Goal: Information Seeking & Learning: Learn about a topic

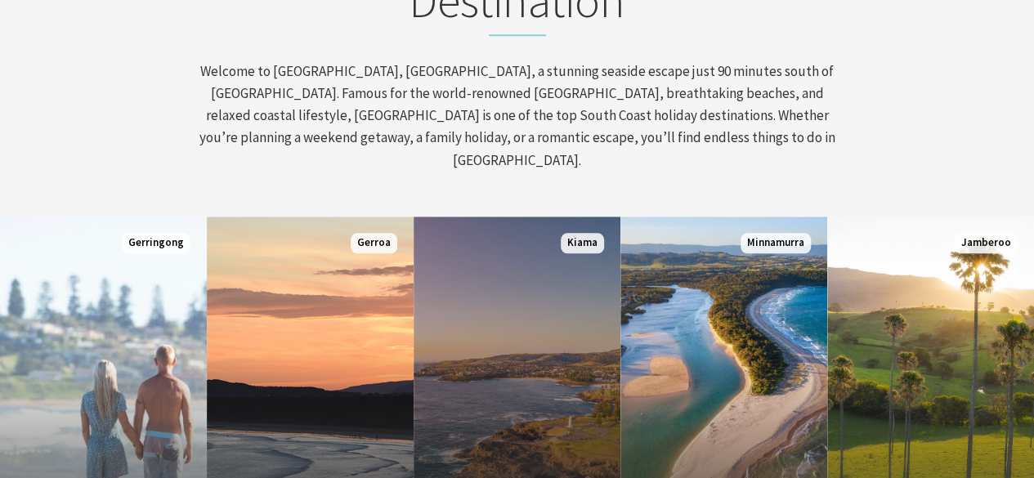
scroll to position [817, 0]
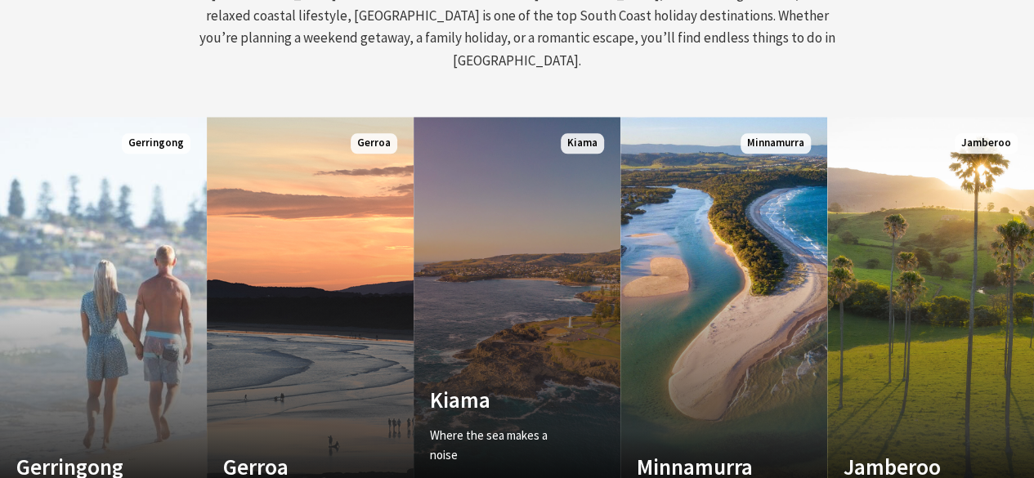
click at [513, 274] on link "Custom Image Used Kiama Where the sea makes a noise Read More Kiama" at bounding box center [516, 313] width 207 height 392
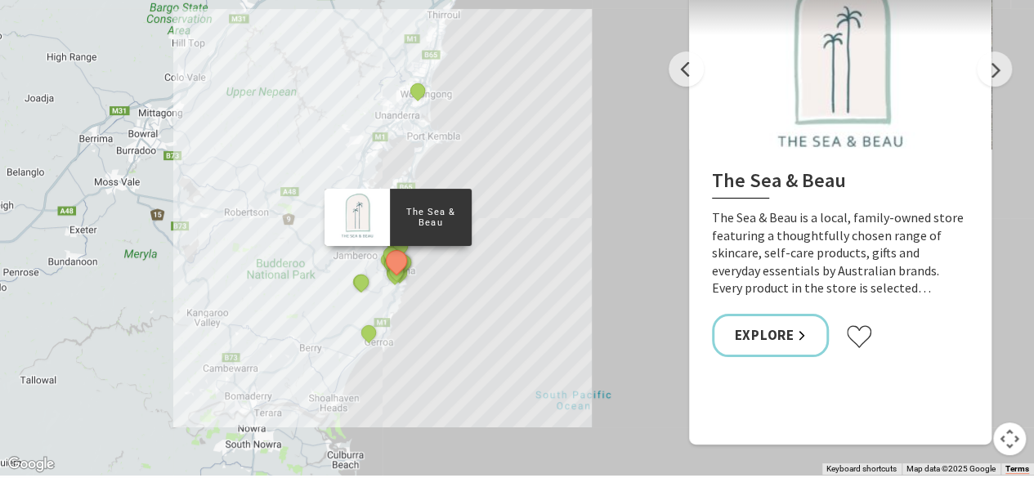
scroll to position [3024, 0]
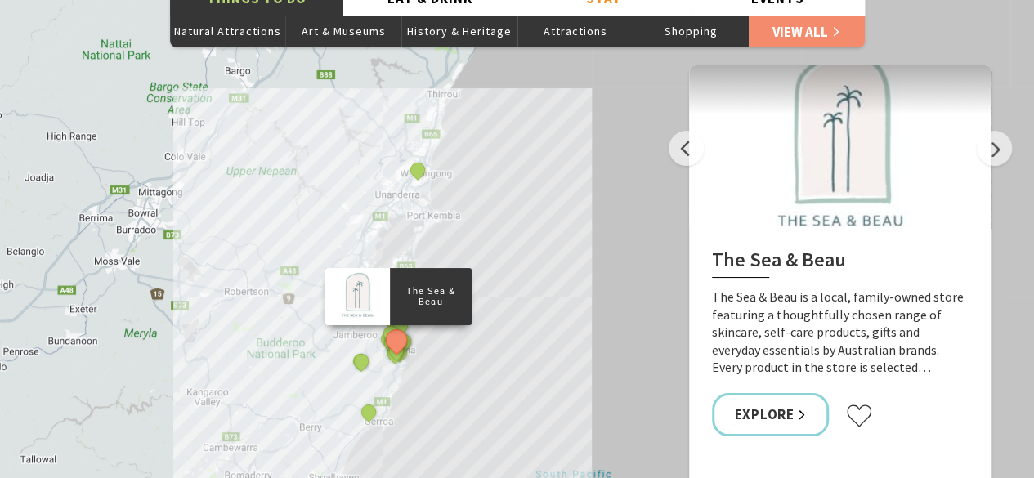
click at [456, 284] on p "The Sea & Beau" at bounding box center [430, 297] width 82 height 26
click at [800, 393] on link "Explore" at bounding box center [771, 414] width 118 height 43
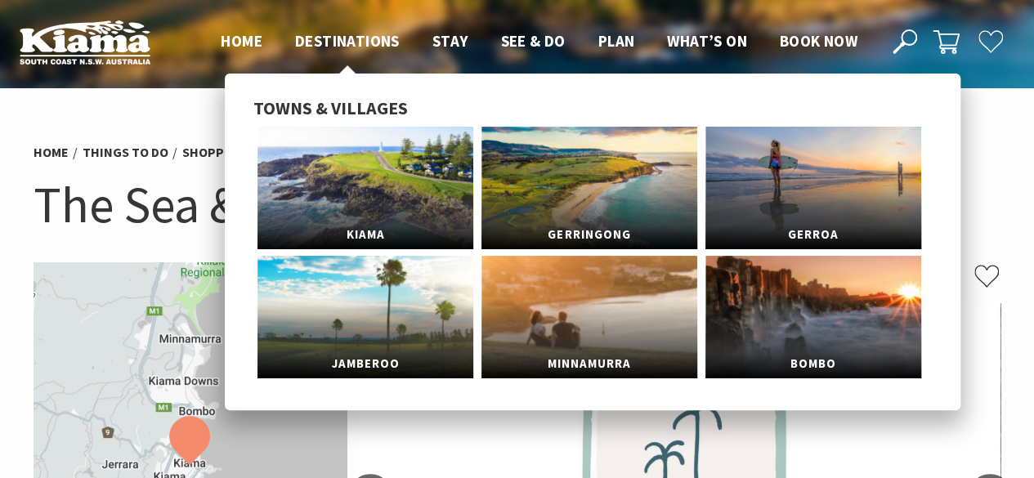
click at [353, 38] on span "Destinations" at bounding box center [347, 41] width 105 height 20
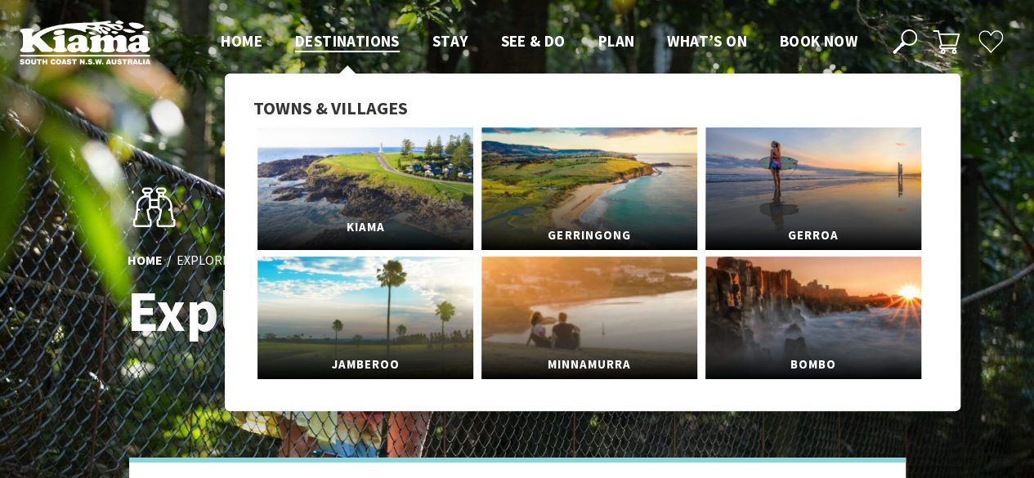
click at [374, 194] on link "Kiama" at bounding box center [365, 188] width 216 height 123
